Goal: Browse casually

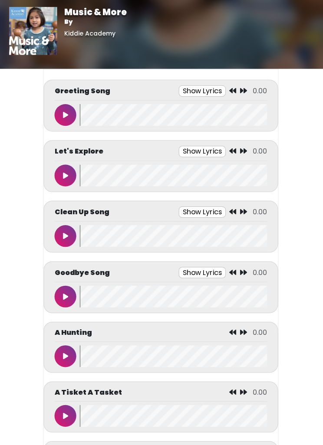
click at [64, 116] on icon at bounding box center [66, 114] width 5 height 7
click at [62, 116] on button at bounding box center [67, 115] width 22 height 22
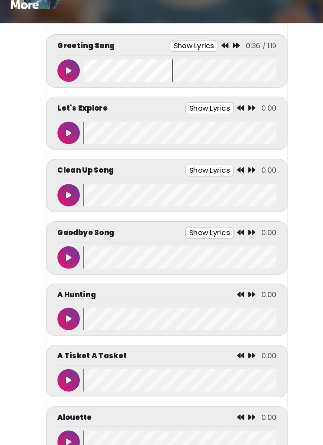
scroll to position [46, 0]
click at [66, 136] on button at bounding box center [67, 129] width 22 height 22
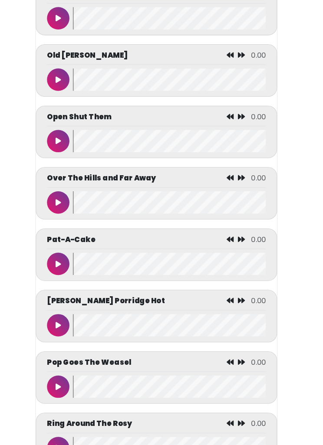
scroll to position [3085, 0]
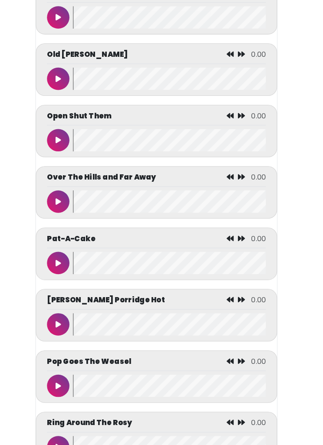
click at [62, 87] on button at bounding box center [67, 77] width 22 height 22
click at [64, 80] on icon at bounding box center [66, 76] width 4 height 7
click at [64, 80] on icon at bounding box center [66, 76] width 5 height 7
click at [64, 80] on icon at bounding box center [66, 76] width 4 height 7
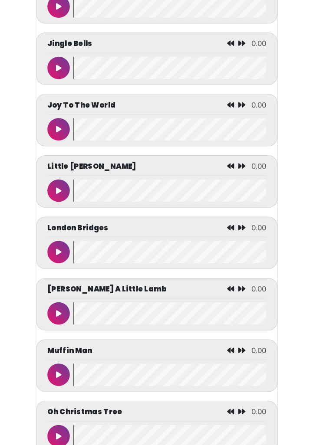
scroll to position [2559, 0]
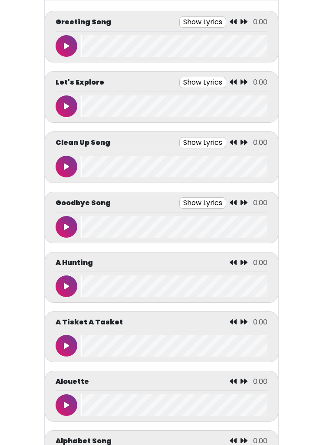
scroll to position [69, 0]
click at [57, 224] on button at bounding box center [67, 227] width 22 height 22
click at [70, 172] on button at bounding box center [67, 167] width 22 height 22
click at [69, 234] on button at bounding box center [67, 227] width 22 height 22
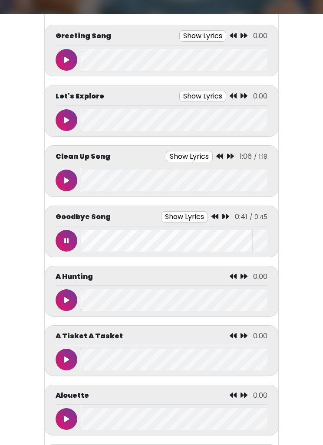
scroll to position [37, 0]
